Goal: Find specific page/section: Find specific page/section

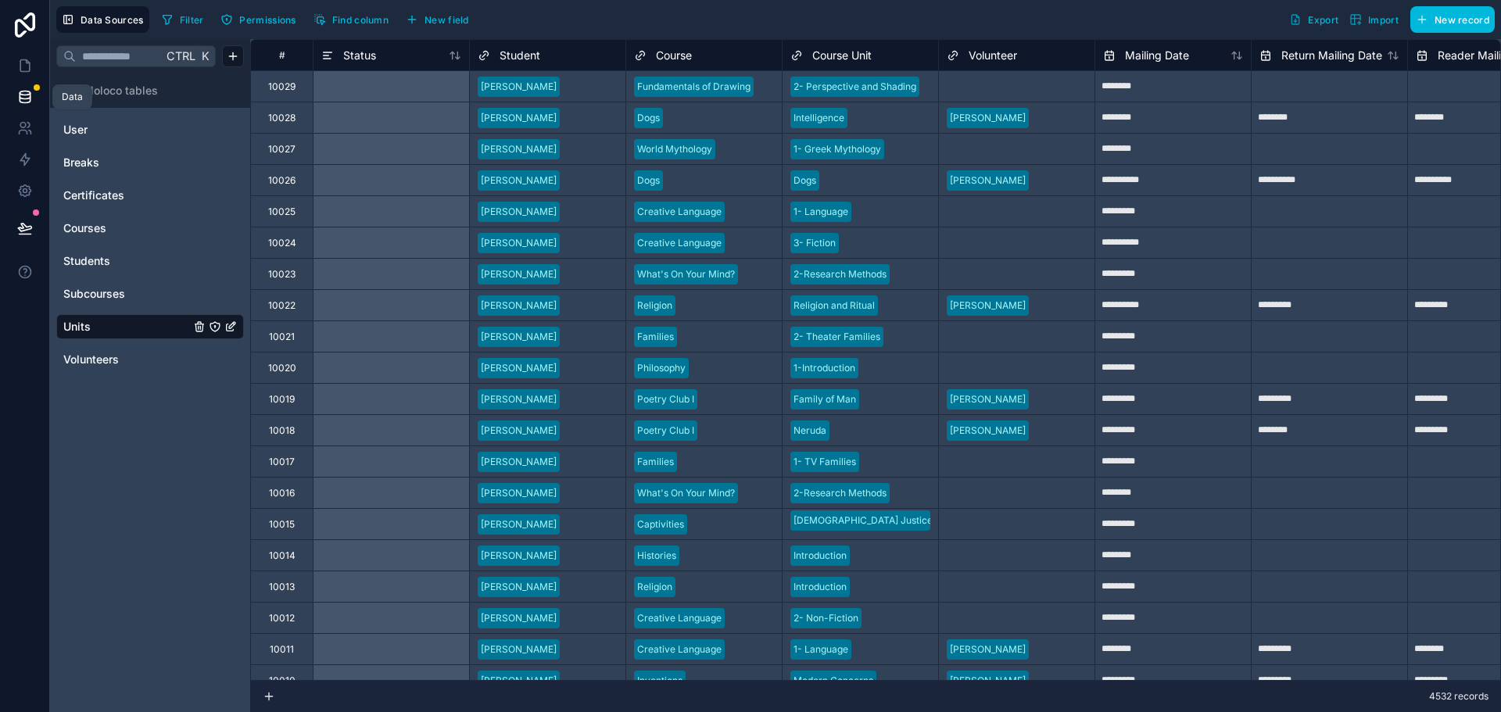
click at [21, 95] on icon at bounding box center [25, 97] width 16 height 16
click at [21, 98] on icon at bounding box center [25, 96] width 10 height 6
click at [24, 28] on icon at bounding box center [24, 25] width 31 height 25
